Goal: Task Accomplishment & Management: Use online tool/utility

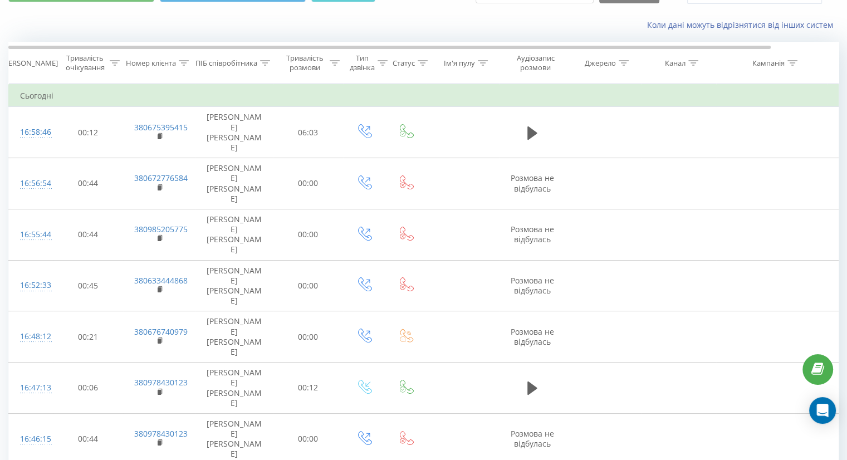
scroll to position [54, 0]
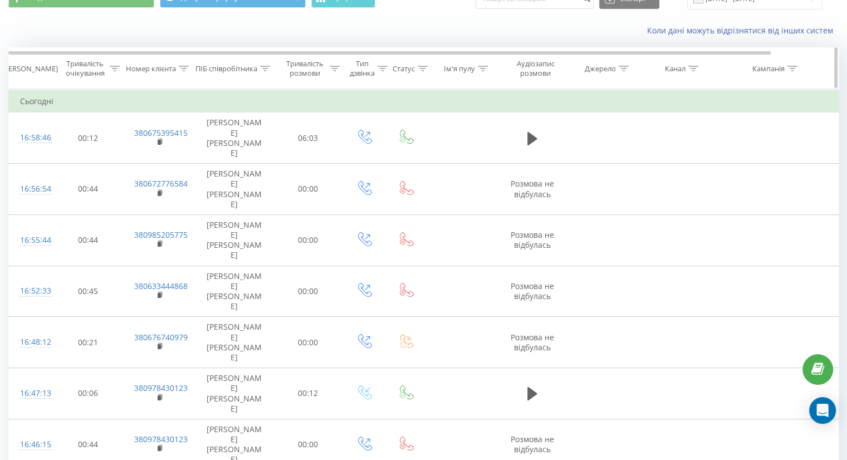
click at [312, 62] on div "Тривалість розмови" at bounding box center [305, 68] width 44 height 19
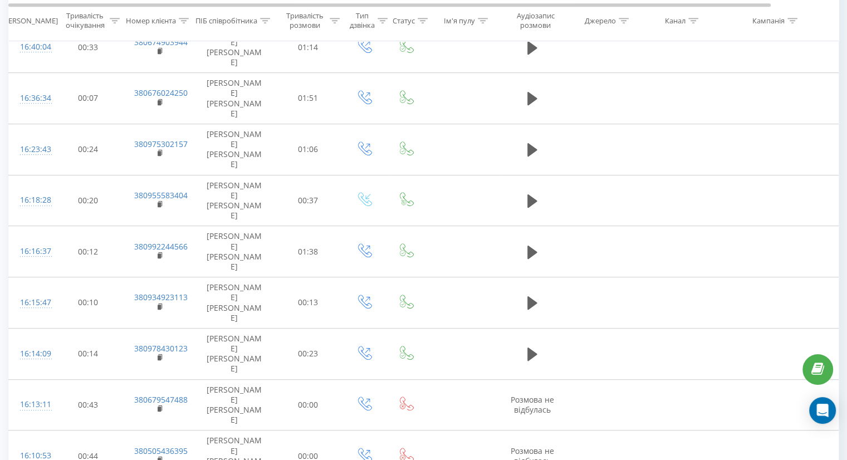
scroll to position [555, 0]
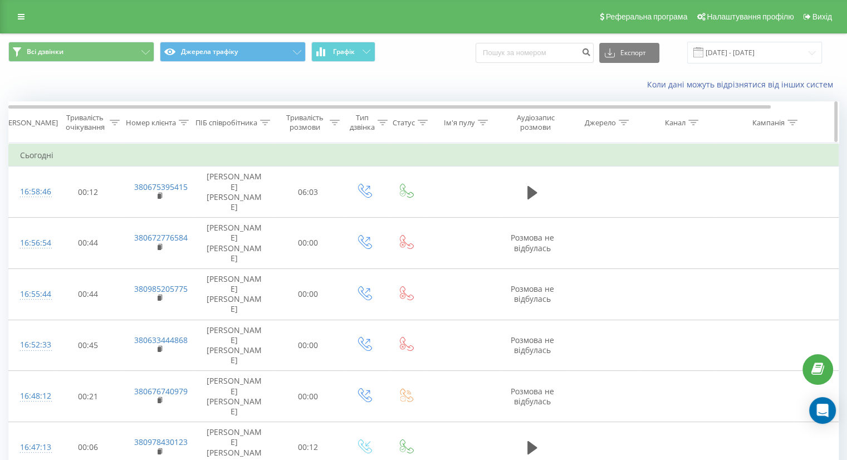
click at [296, 119] on div "Тривалість розмови" at bounding box center [305, 122] width 44 height 19
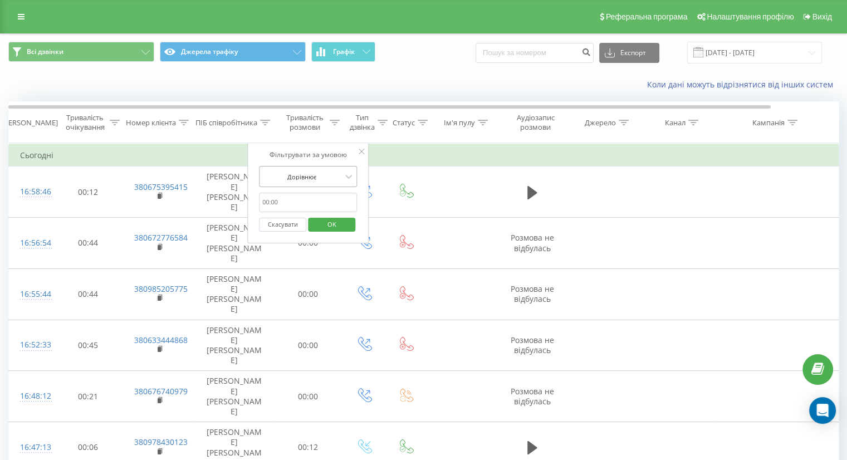
click at [323, 178] on div at bounding box center [301, 176] width 79 height 11
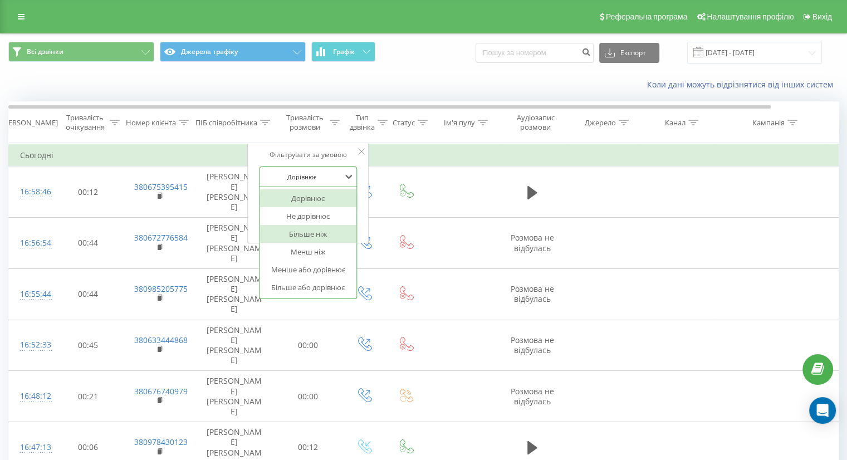
click at [318, 231] on div "Більше ніж" at bounding box center [307, 234] width 97 height 18
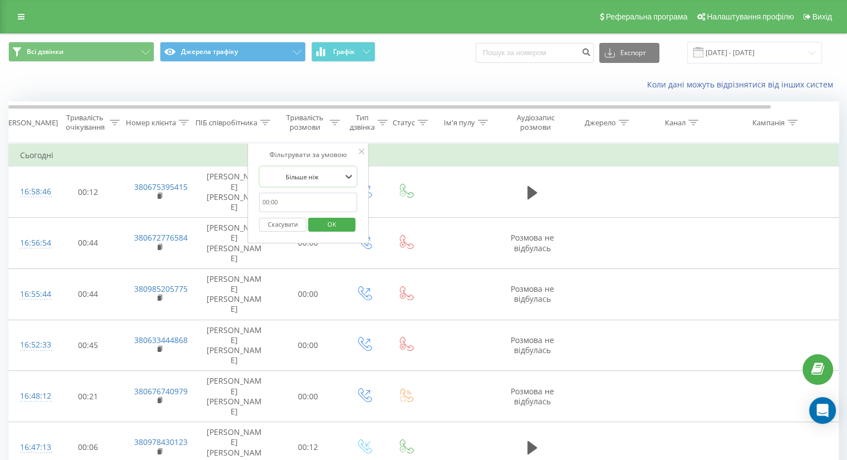
click at [322, 199] on input "text" at bounding box center [308, 202] width 98 height 19
type input "59"
click at [330, 221] on span "OK" at bounding box center [331, 223] width 31 height 17
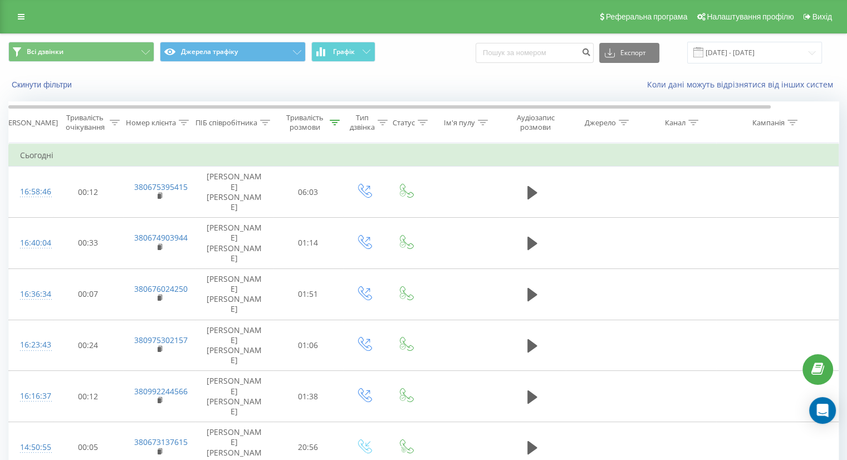
scroll to position [135, 0]
